Goal: Task Accomplishment & Management: Manage account settings

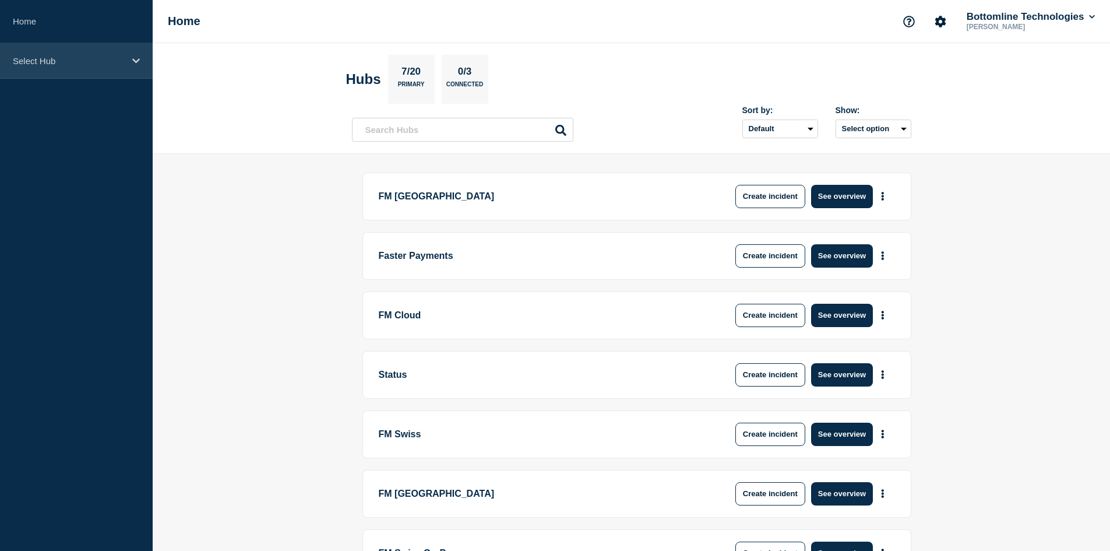
click at [50, 62] on p "Select Hub" at bounding box center [69, 61] width 112 height 10
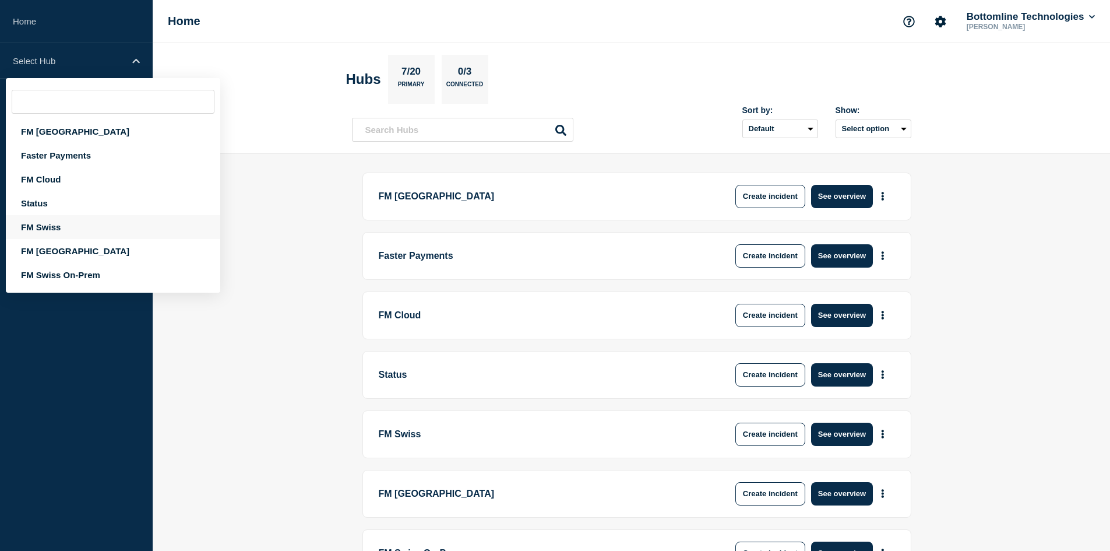
click at [66, 225] on div "FM Swiss" at bounding box center [113, 227] width 214 height 24
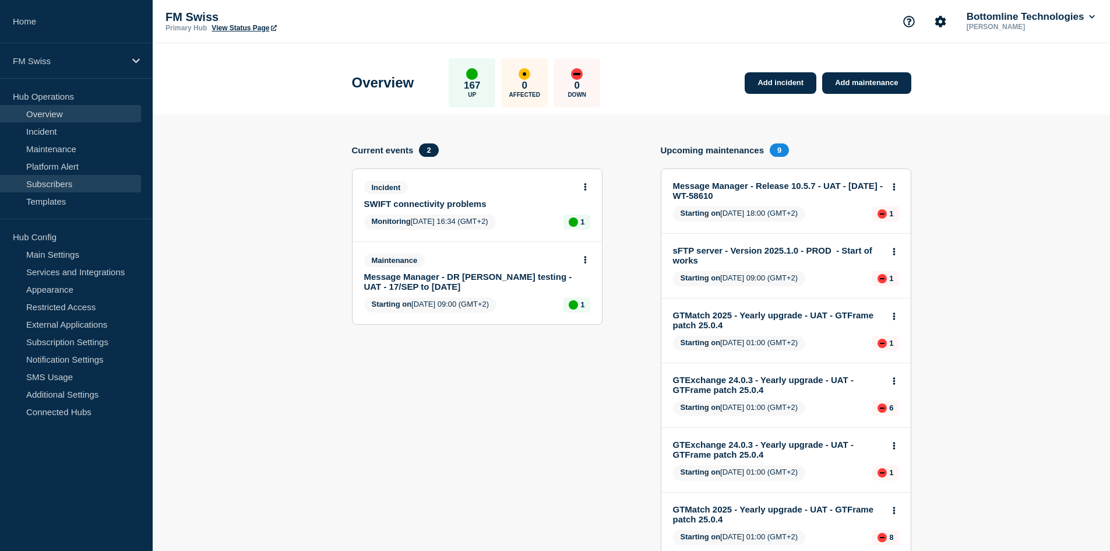
click at [71, 183] on link "Subscribers" at bounding box center [70, 183] width 141 height 17
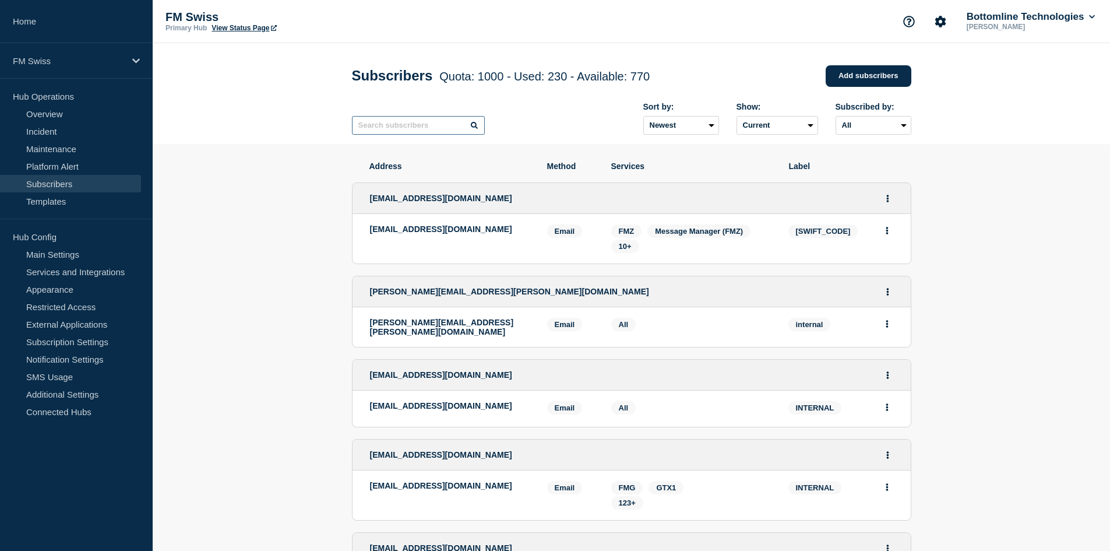
click at [425, 135] on input "text" at bounding box center [418, 125] width 133 height 19
paste input "[EMAIL_ADDRESS][DOMAIN_NAME]"
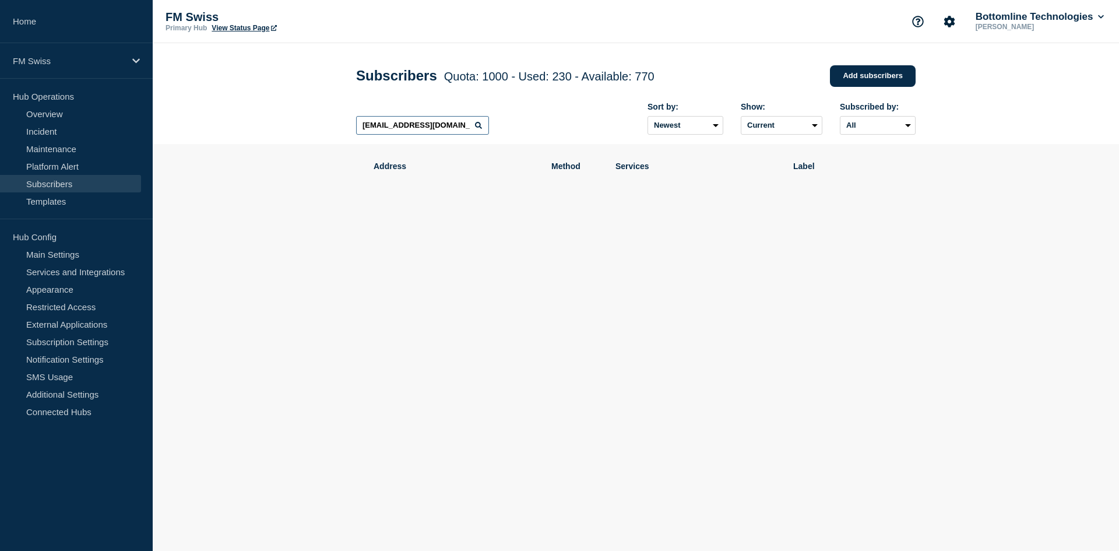
paste input "deutsche-boerse"
click at [469, 126] on input "[EMAIL_ADDRESS][DOMAIN_NAME]" at bounding box center [422, 125] width 133 height 19
type input "[EMAIL_ADDRESS][DOMAIN_NAME]"
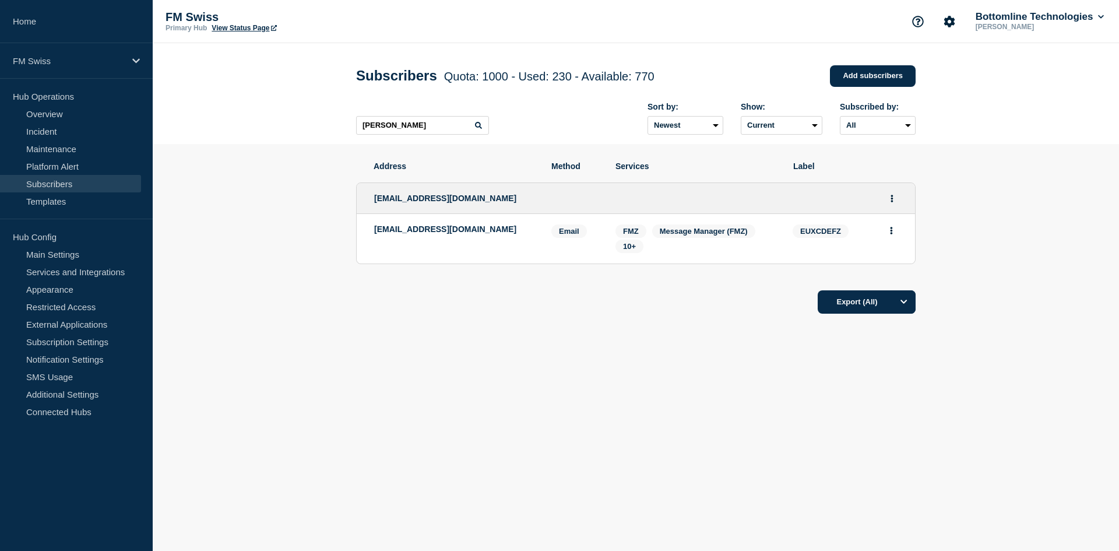
click at [485, 270] on ul "[EMAIL_ADDRESS][DOMAIN_NAME] [EMAIL_ADDRESS][DOMAIN_NAME] Email Email: [EMAIL_A…" at bounding box center [636, 223] width 560 height 105
click at [456, 246] on div "[EMAIL_ADDRESS][DOMAIN_NAME]" at bounding box center [454, 238] width 160 height 29
click at [818, 231] on span "EUXCDEFZ" at bounding box center [821, 230] width 56 height 13
copy span "EUXCDEFZ"
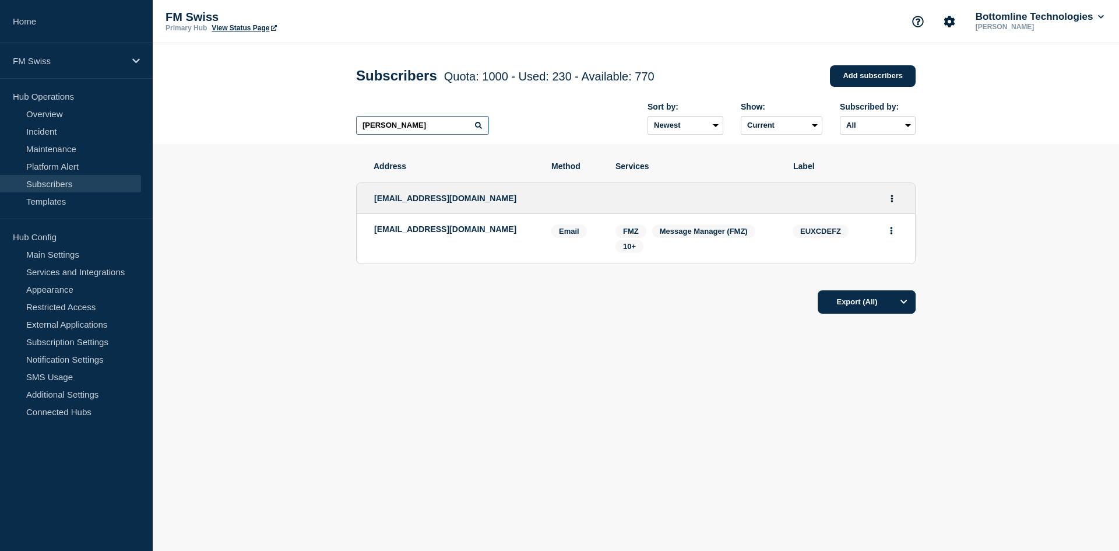
click at [406, 132] on input "[PERSON_NAME]" at bounding box center [422, 125] width 133 height 19
type input "U"
type input "E"
type input "eex"
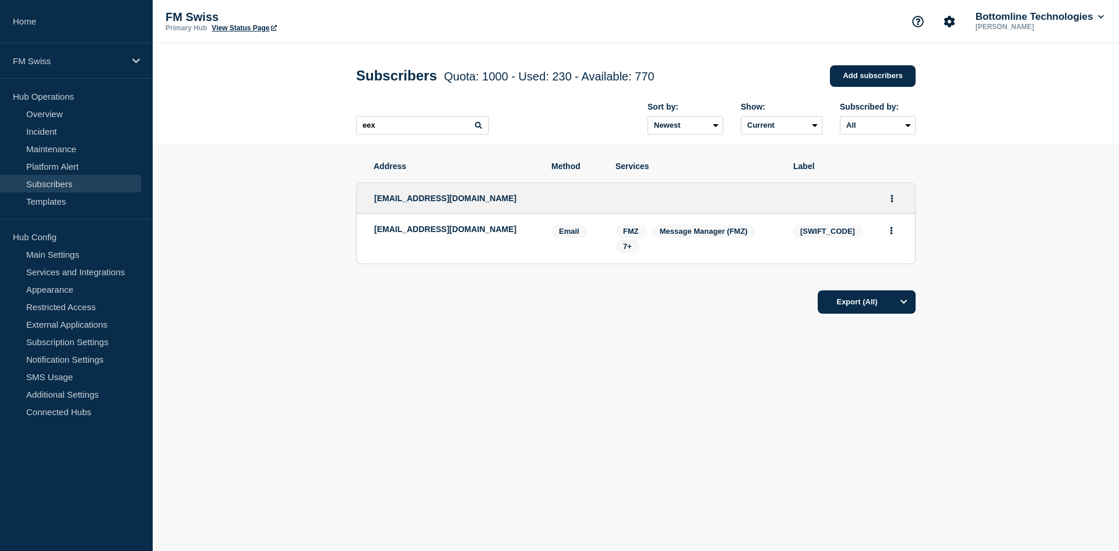
click at [818, 230] on span "[SWIFT_CODE]" at bounding box center [828, 230] width 70 height 13
copy span "[SWIFT_CODE]"
click at [444, 233] on p "[EMAIL_ADDRESS][DOMAIN_NAME]" at bounding box center [454, 228] width 160 height 9
drag, startPoint x: 444, startPoint y: 233, endPoint x: 485, endPoint y: 228, distance: 42.3
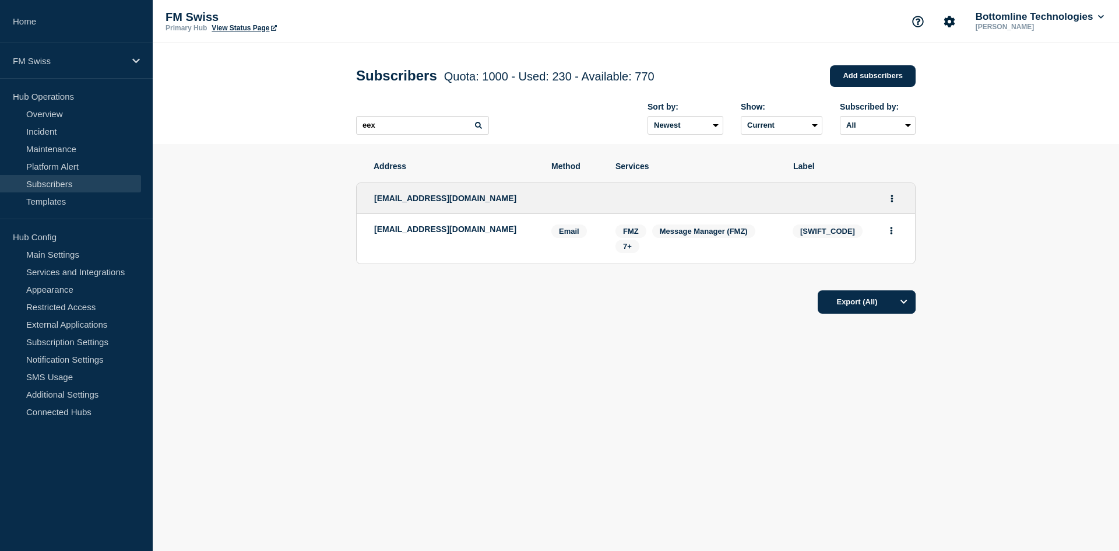
click at [485, 228] on p "[EMAIL_ADDRESS][DOMAIN_NAME]" at bounding box center [454, 228] width 160 height 9
copy p "[EMAIL_ADDRESS][DOMAIN_NAME]"
